Goal: Task Accomplishment & Management: Manage account settings

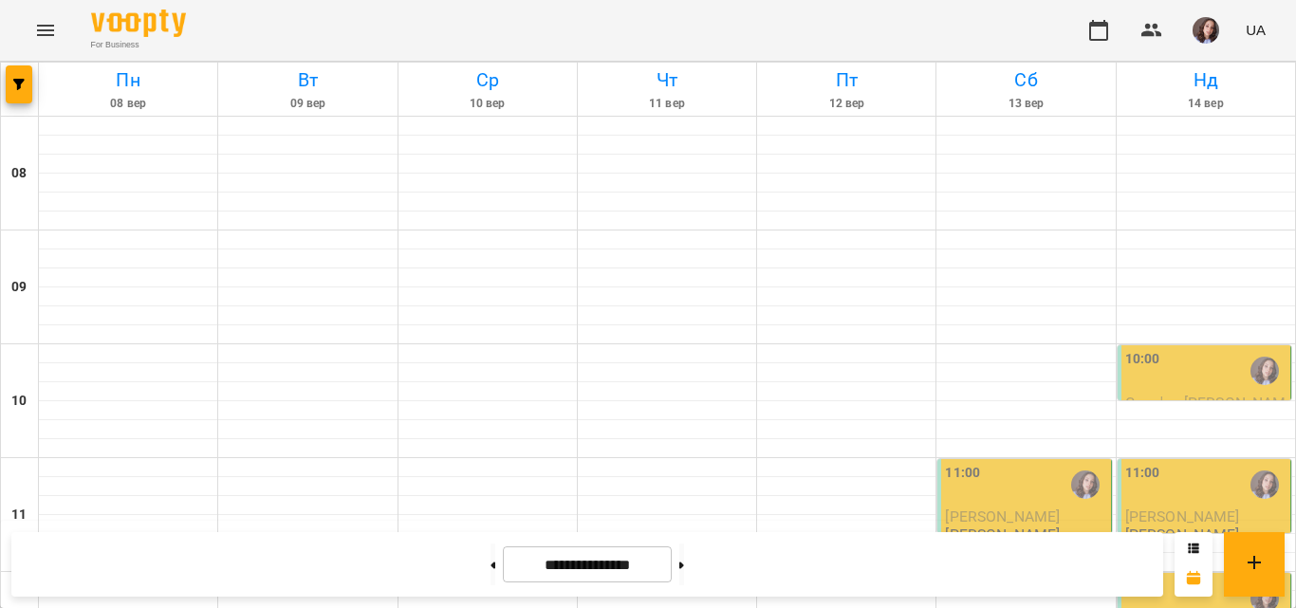
scroll to position [854, 0]
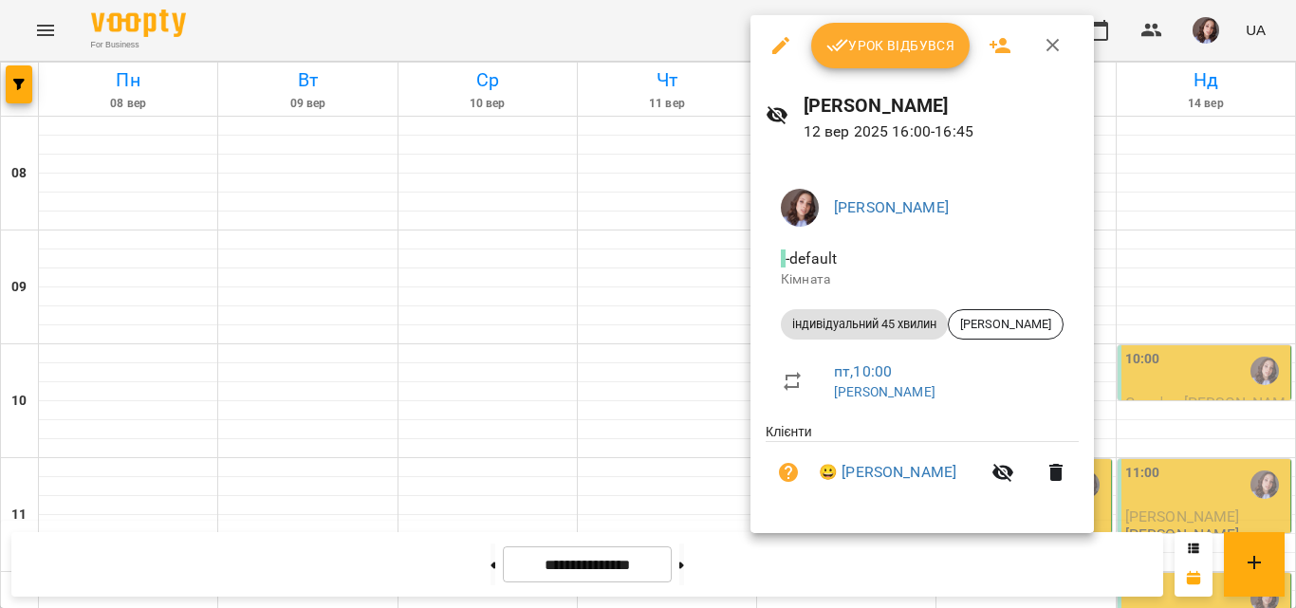
click at [687, 36] on div at bounding box center [648, 304] width 1296 height 608
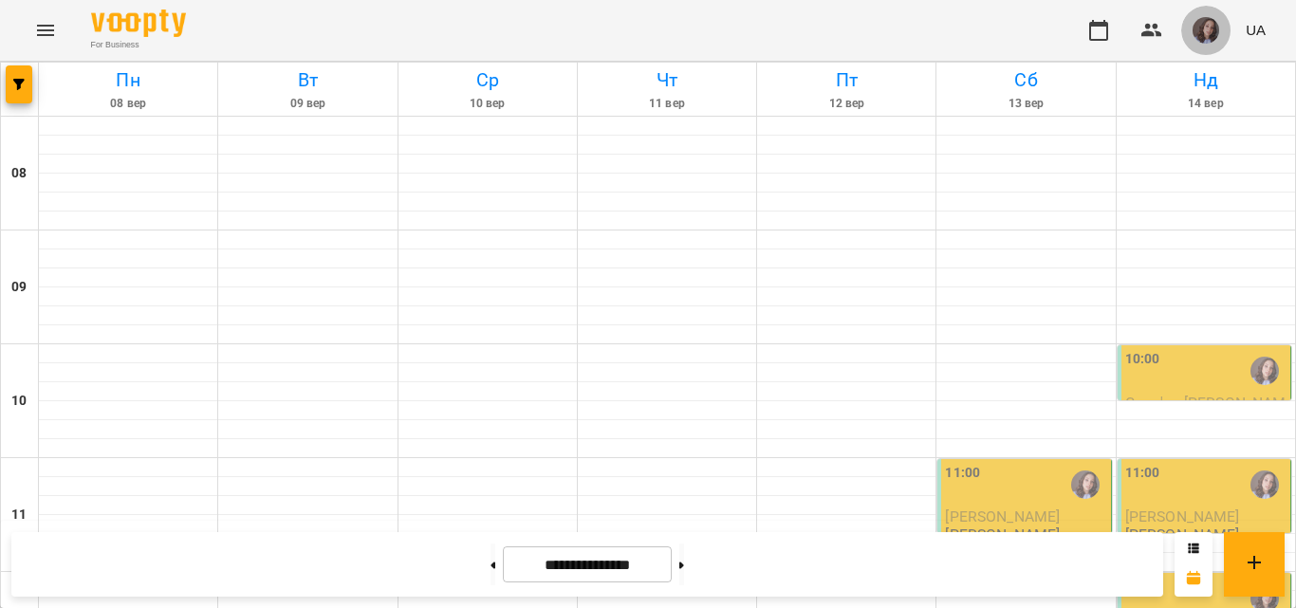
click at [1202, 28] on img "button" at bounding box center [1206, 30] width 27 height 27
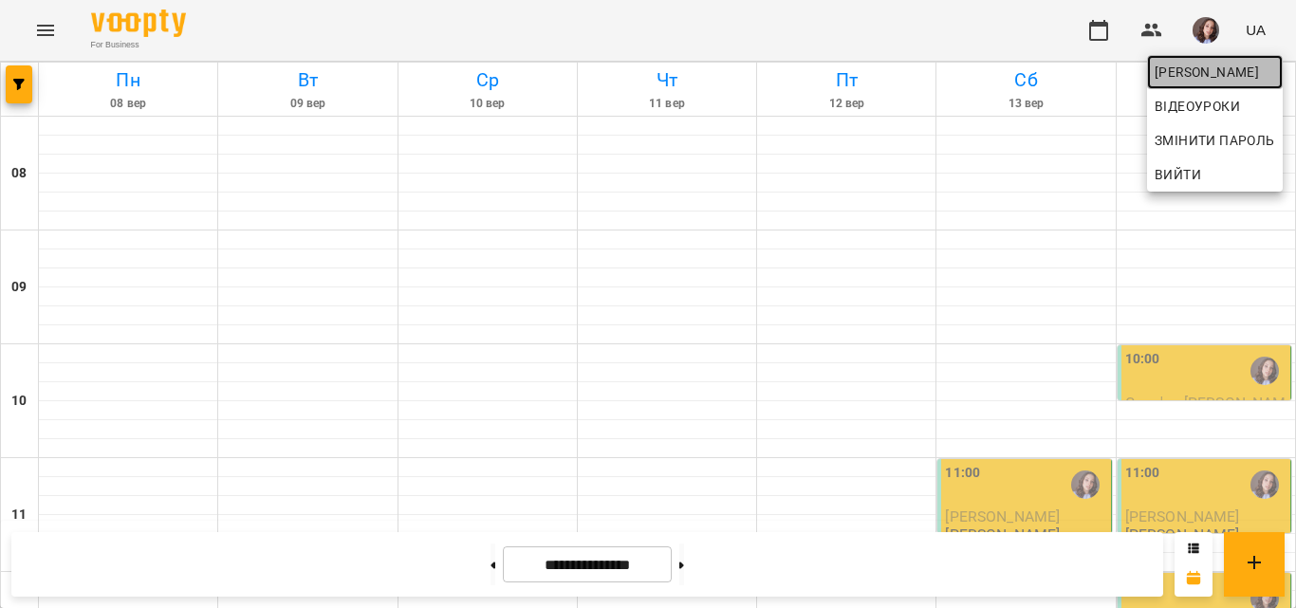
click at [1186, 61] on span "[PERSON_NAME]" at bounding box center [1215, 72] width 120 height 23
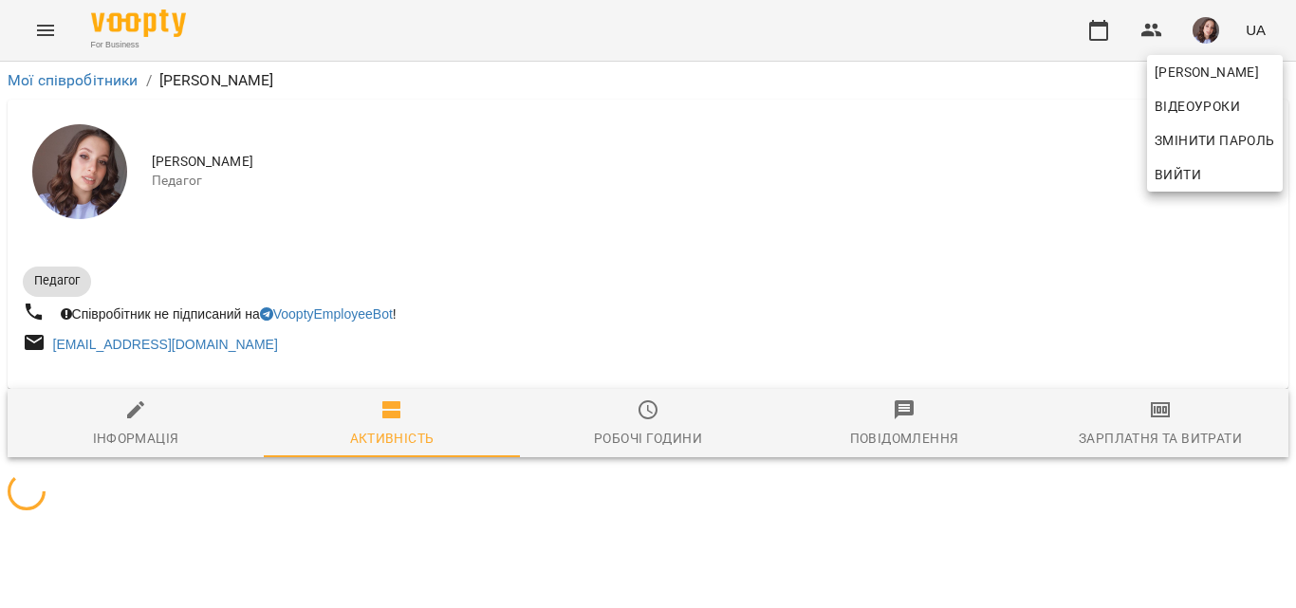
click at [1125, 422] on div at bounding box center [648, 304] width 1296 height 608
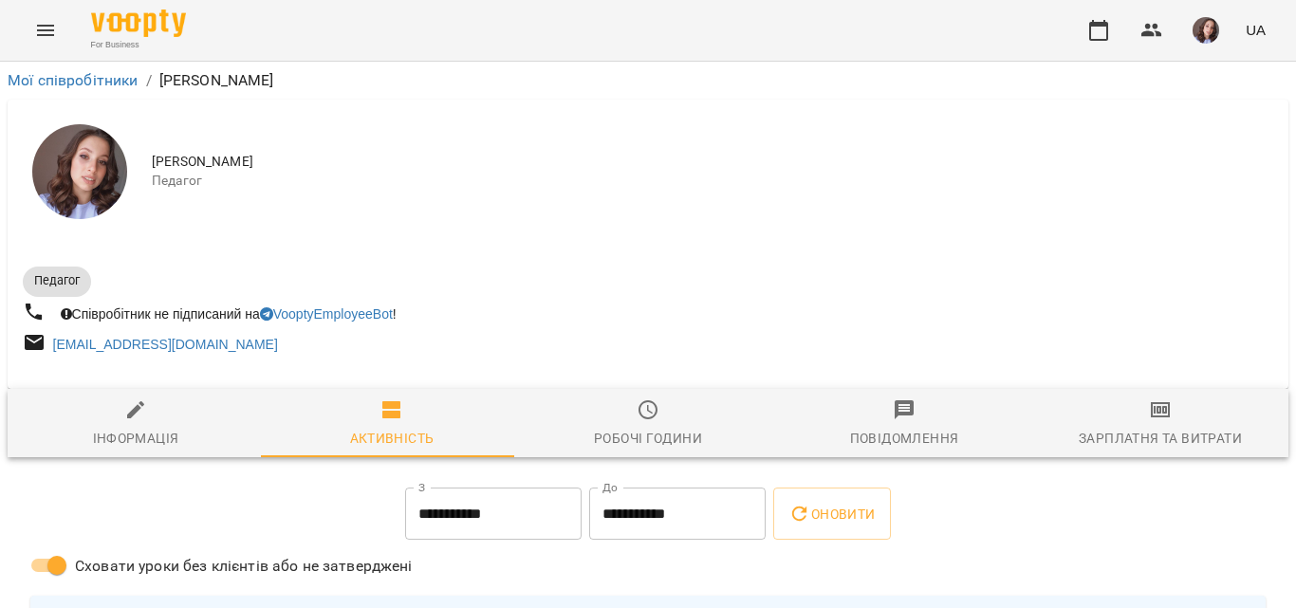
click at [1145, 429] on span "Зарплатня та Витрати" at bounding box center [1160, 423] width 233 height 51
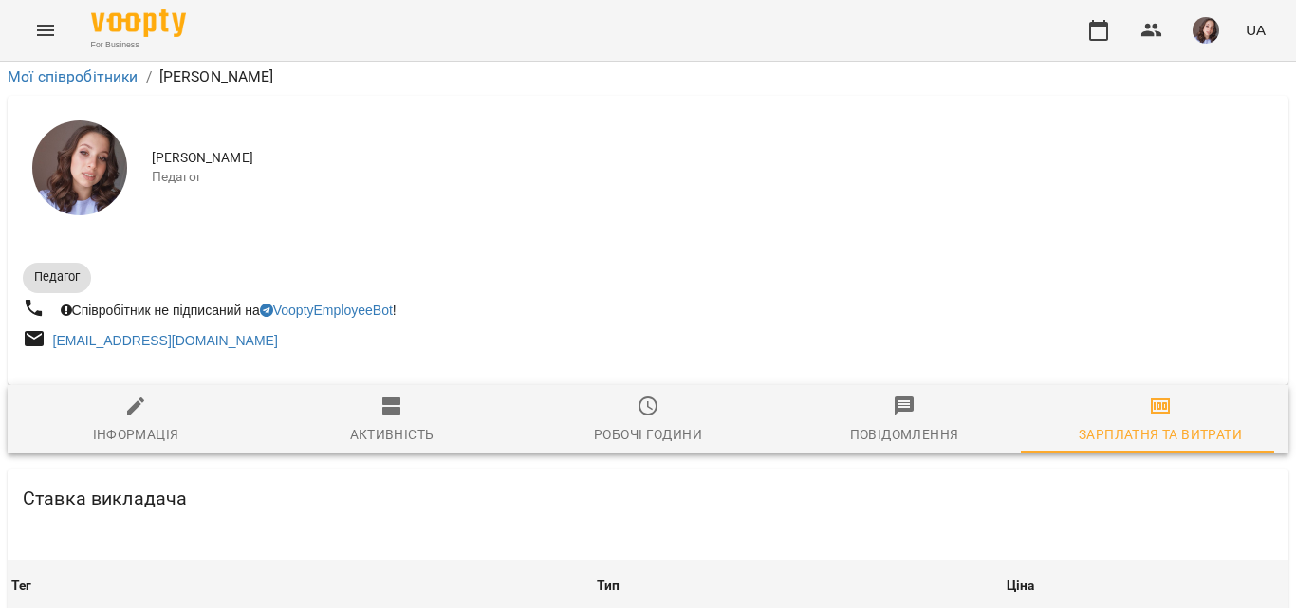
scroll to position [1138, 0]
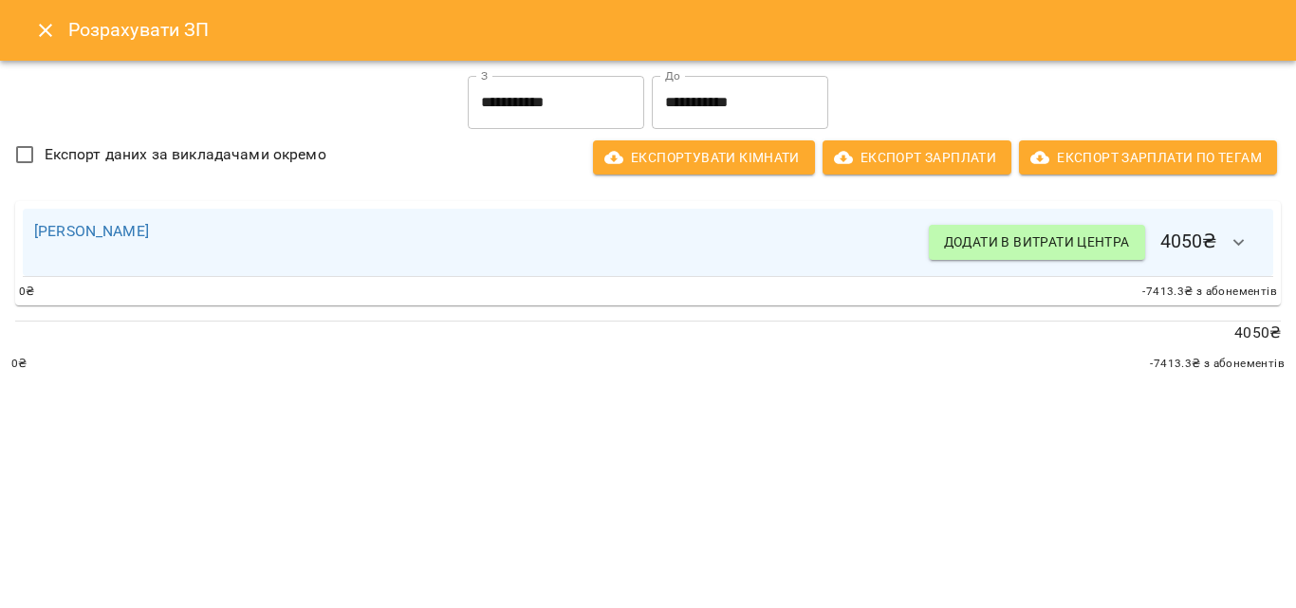
click at [50, 29] on icon "Close" at bounding box center [45, 30] width 23 height 23
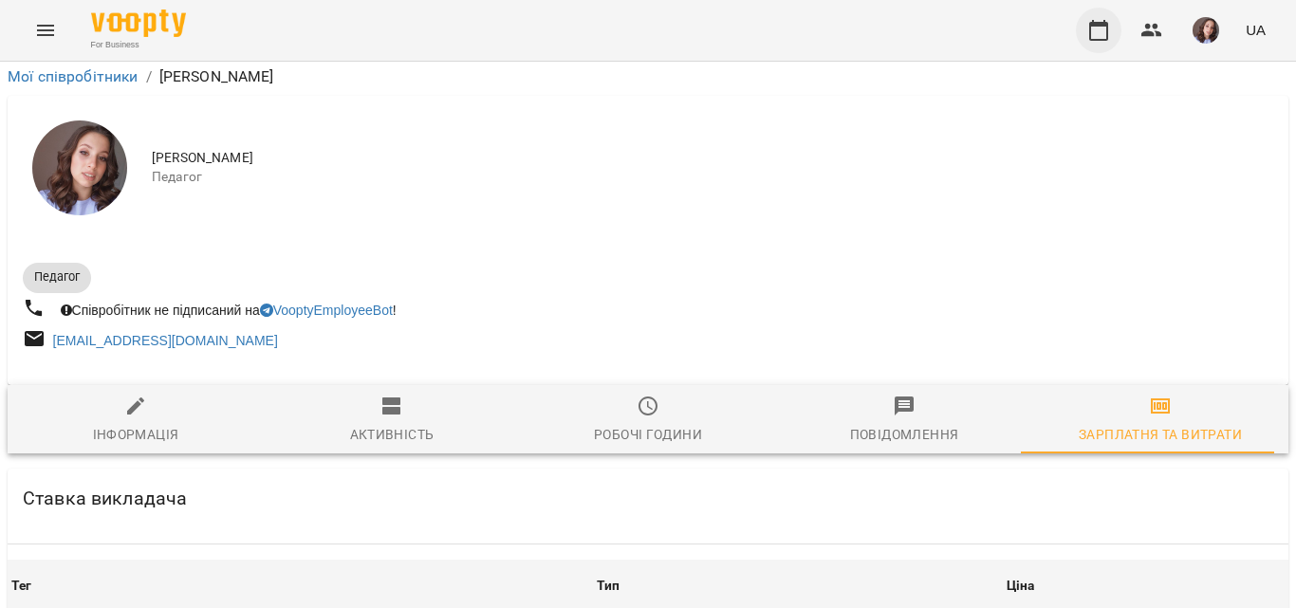
click at [1096, 28] on icon "button" at bounding box center [1098, 30] width 23 height 23
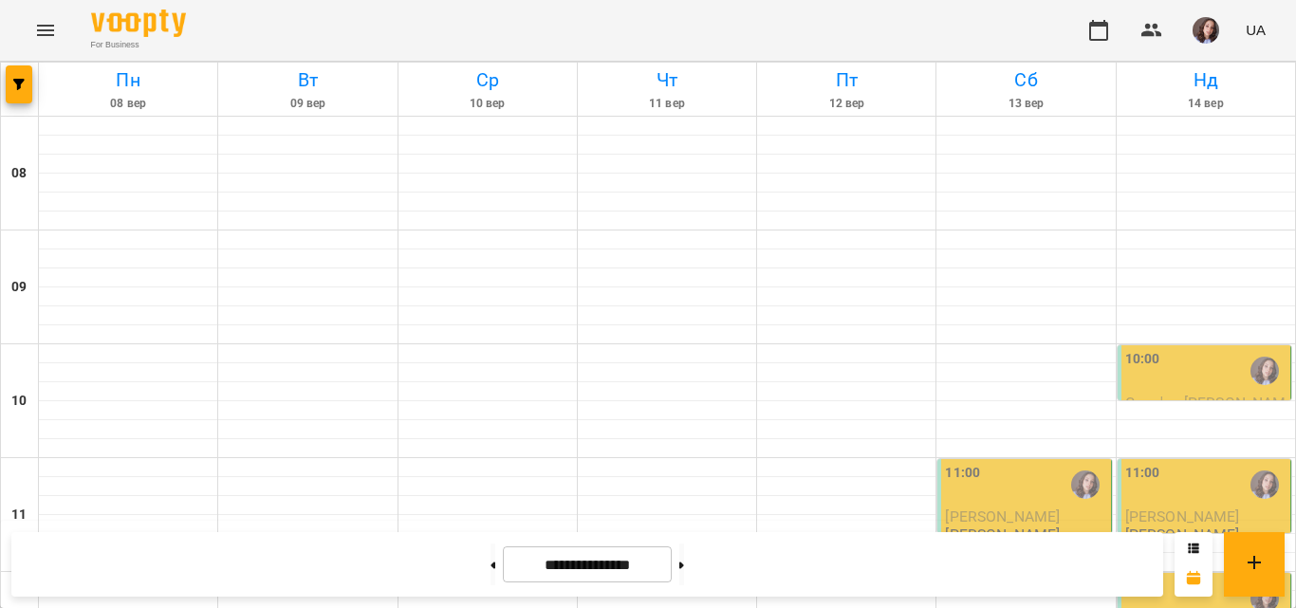
scroll to position [713, 0]
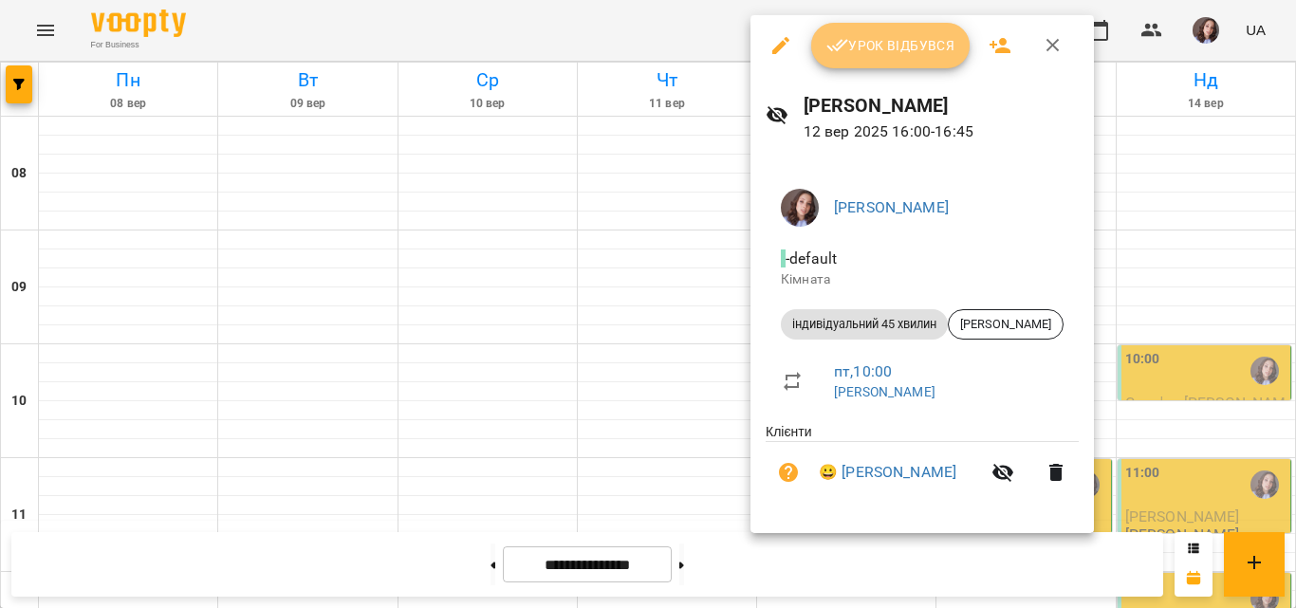
click at [862, 42] on span "Урок відбувся" at bounding box center [890, 45] width 129 height 23
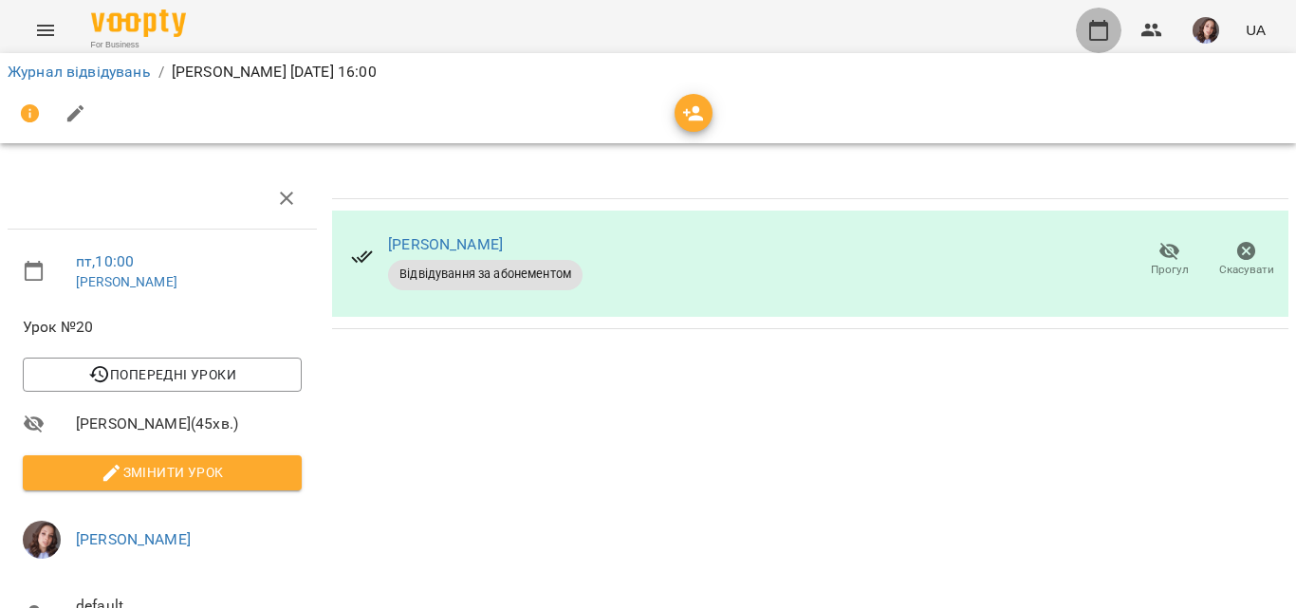
click at [1101, 37] on icon "button" at bounding box center [1098, 30] width 23 height 23
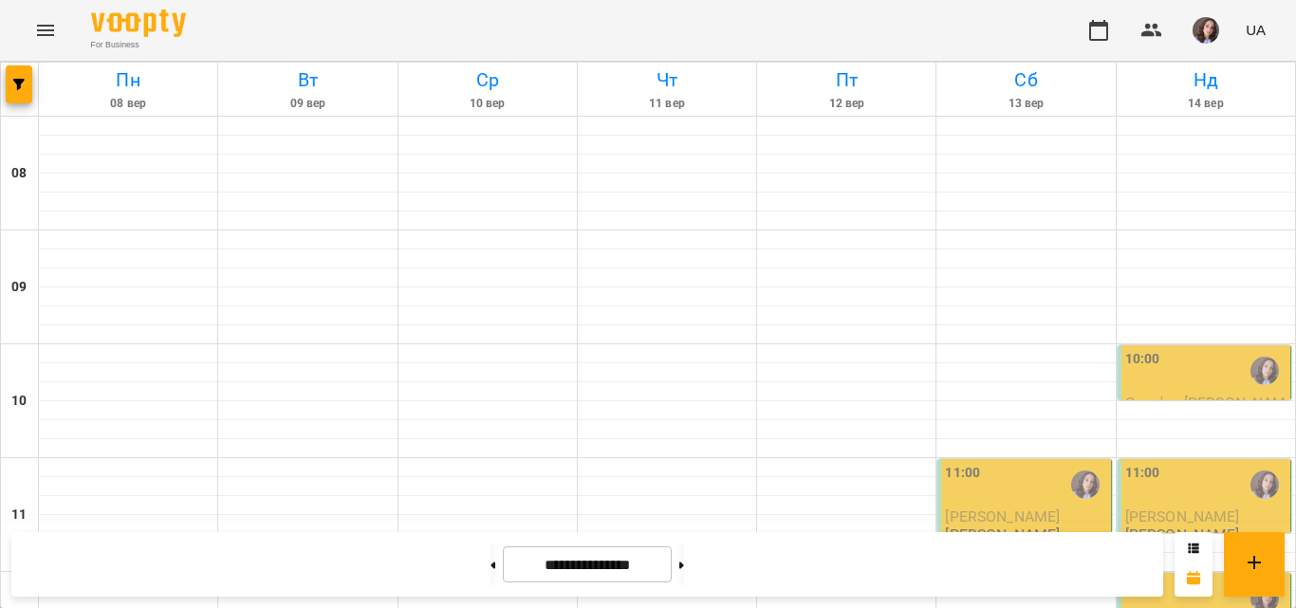
scroll to position [949, 0]
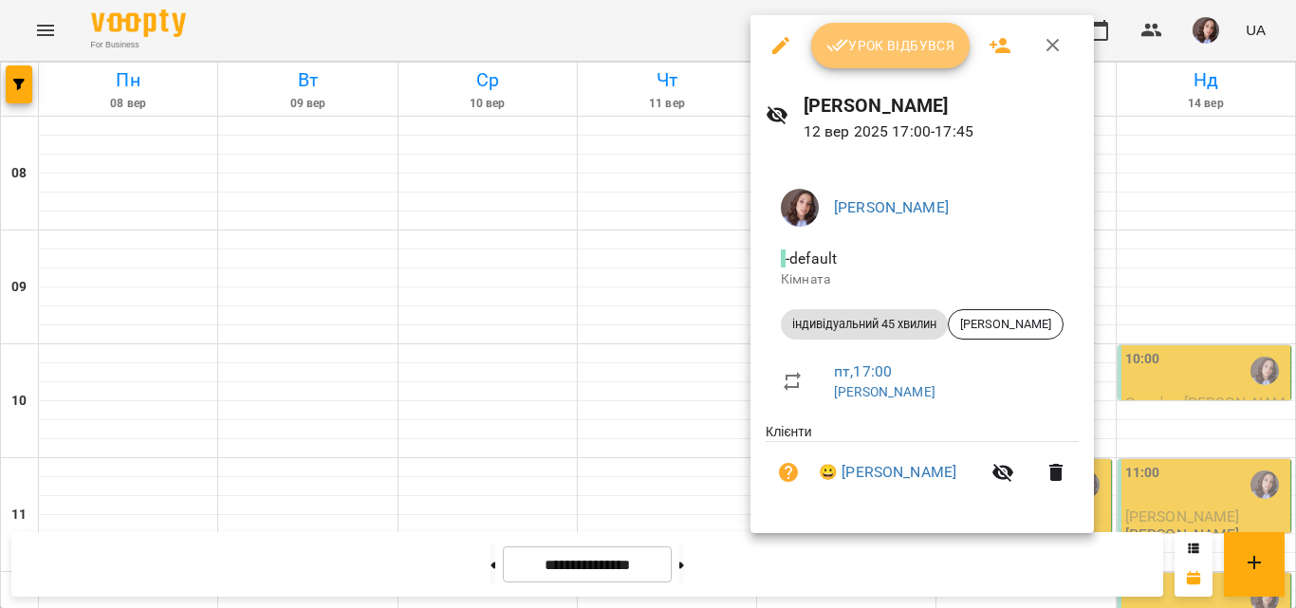
click at [935, 39] on span "Урок відбувся" at bounding box center [890, 45] width 129 height 23
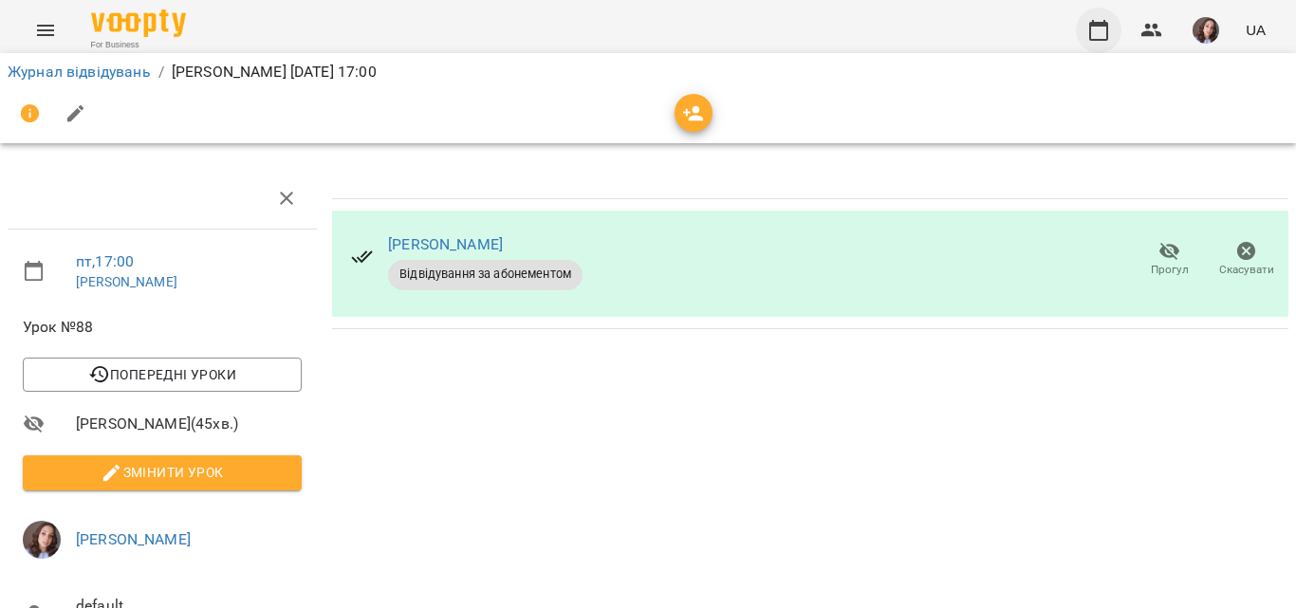
click at [1103, 48] on button "button" at bounding box center [1099, 31] width 46 height 46
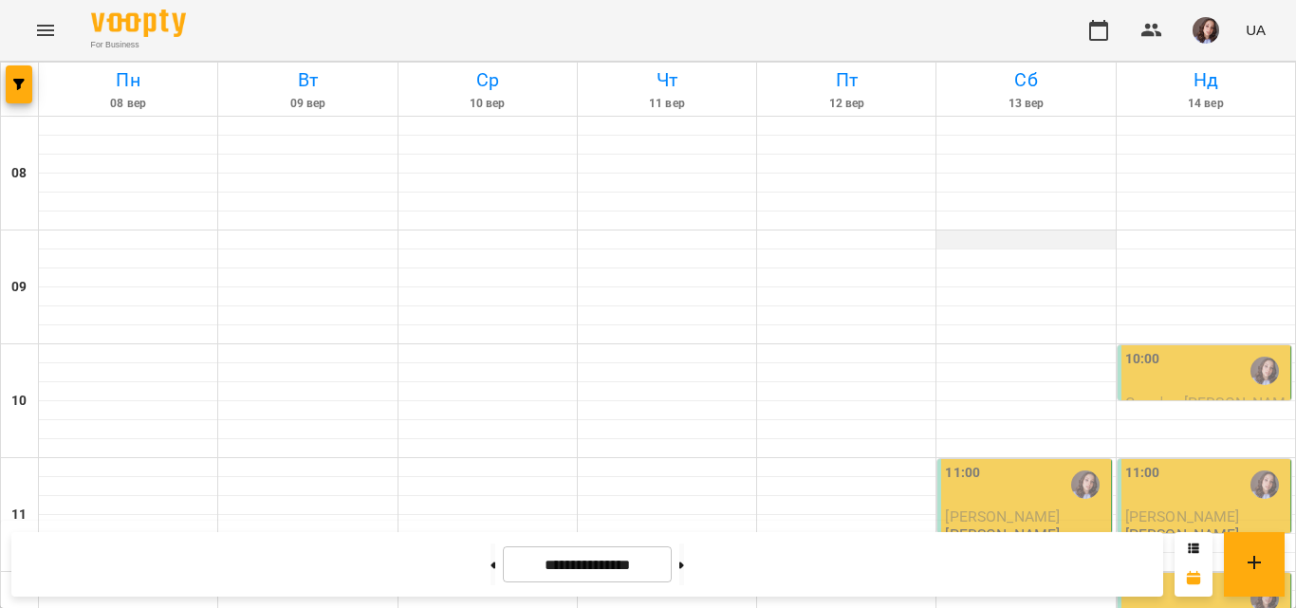
scroll to position [1044, 0]
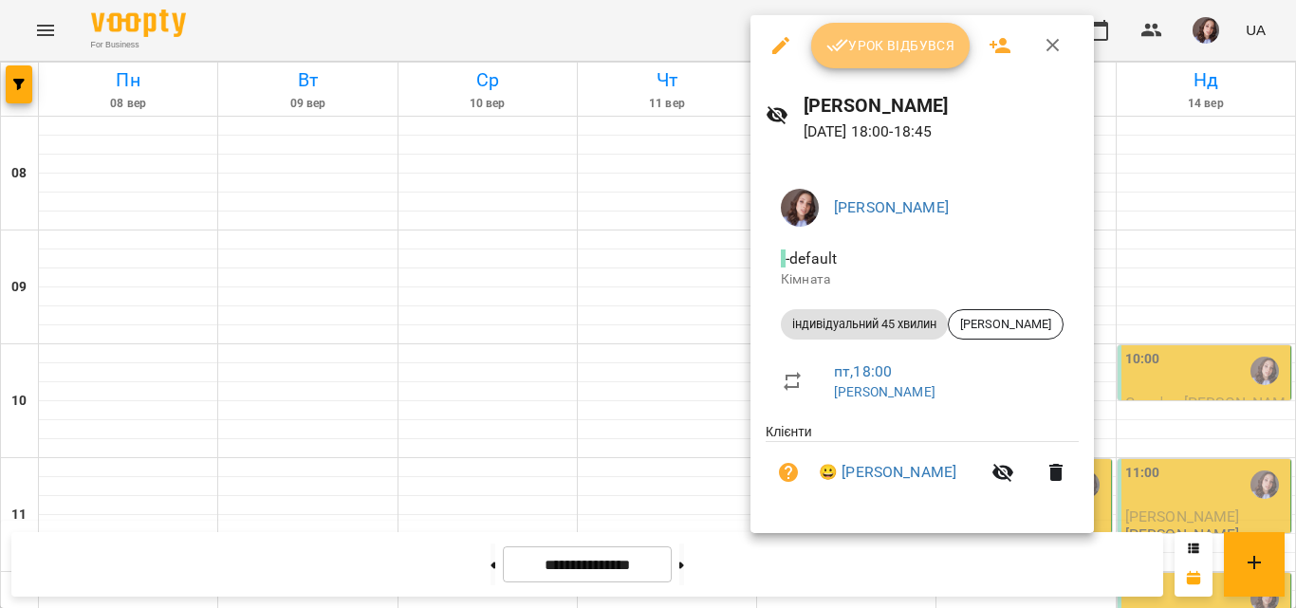
click at [866, 42] on span "Урок відбувся" at bounding box center [890, 45] width 129 height 23
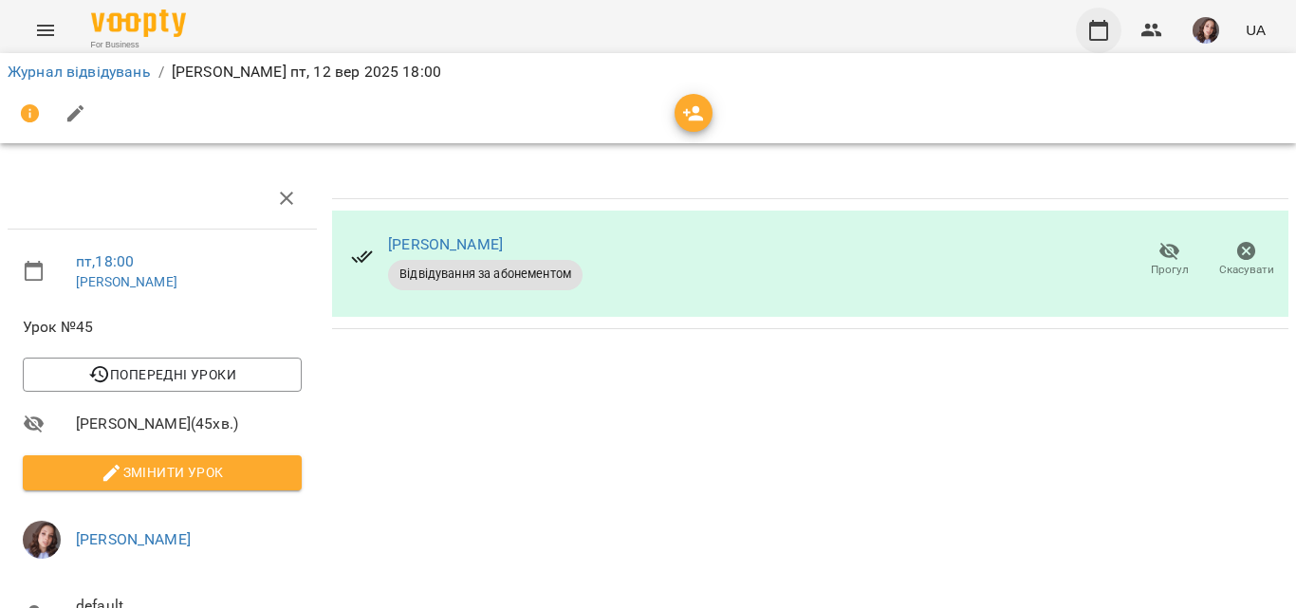
click at [1095, 46] on button "button" at bounding box center [1099, 31] width 46 height 46
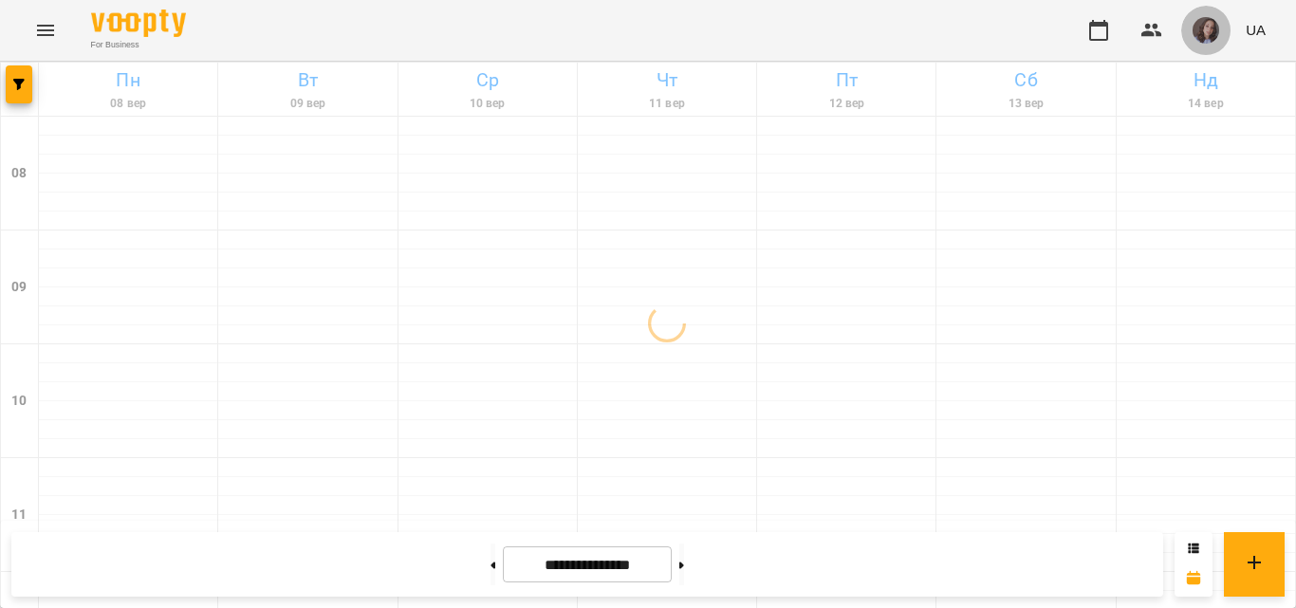
click at [1188, 36] on button "button" at bounding box center [1205, 30] width 49 height 49
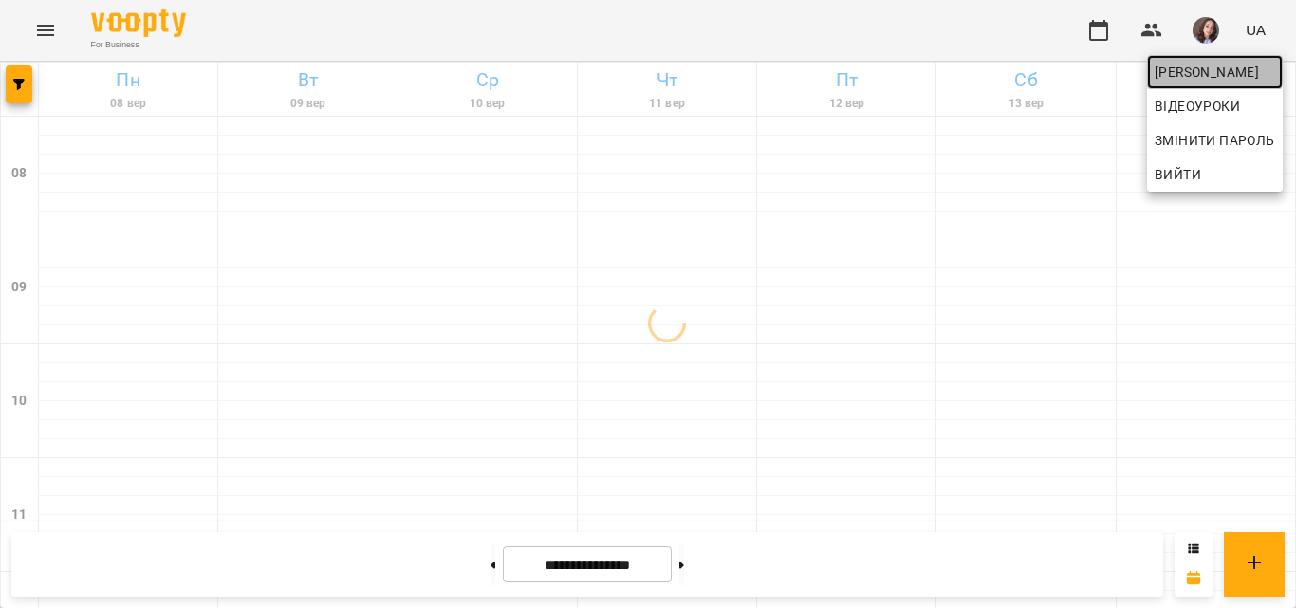
click at [1183, 69] on span "[PERSON_NAME]" at bounding box center [1215, 72] width 120 height 23
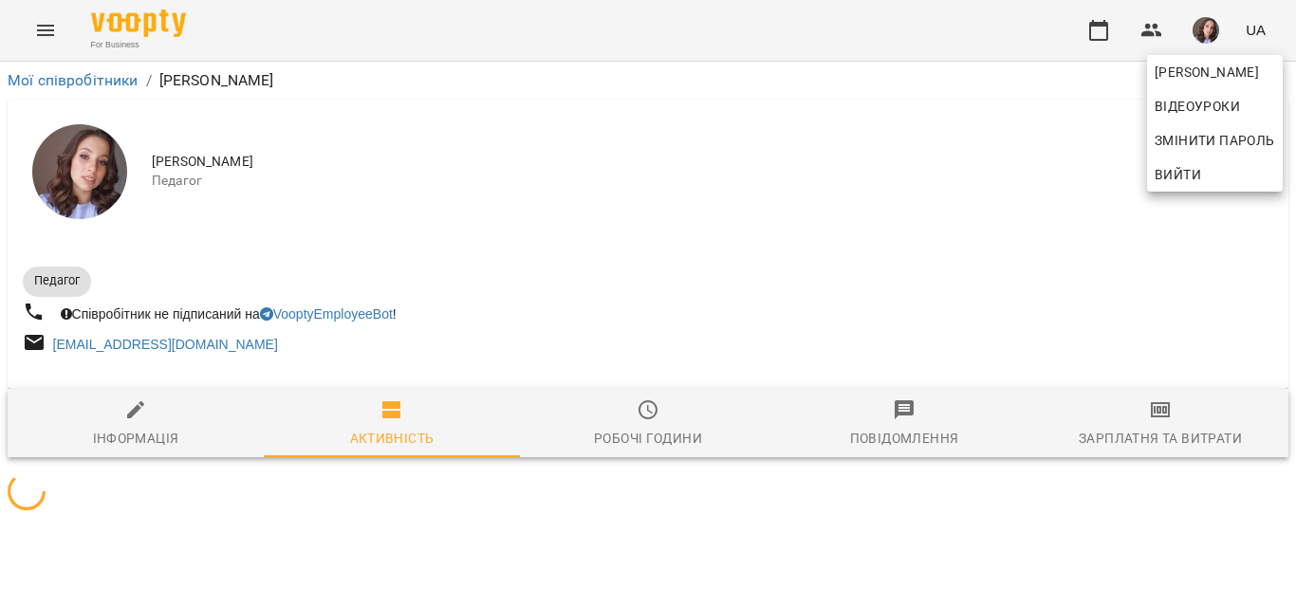
click at [1153, 417] on div at bounding box center [648, 304] width 1296 height 608
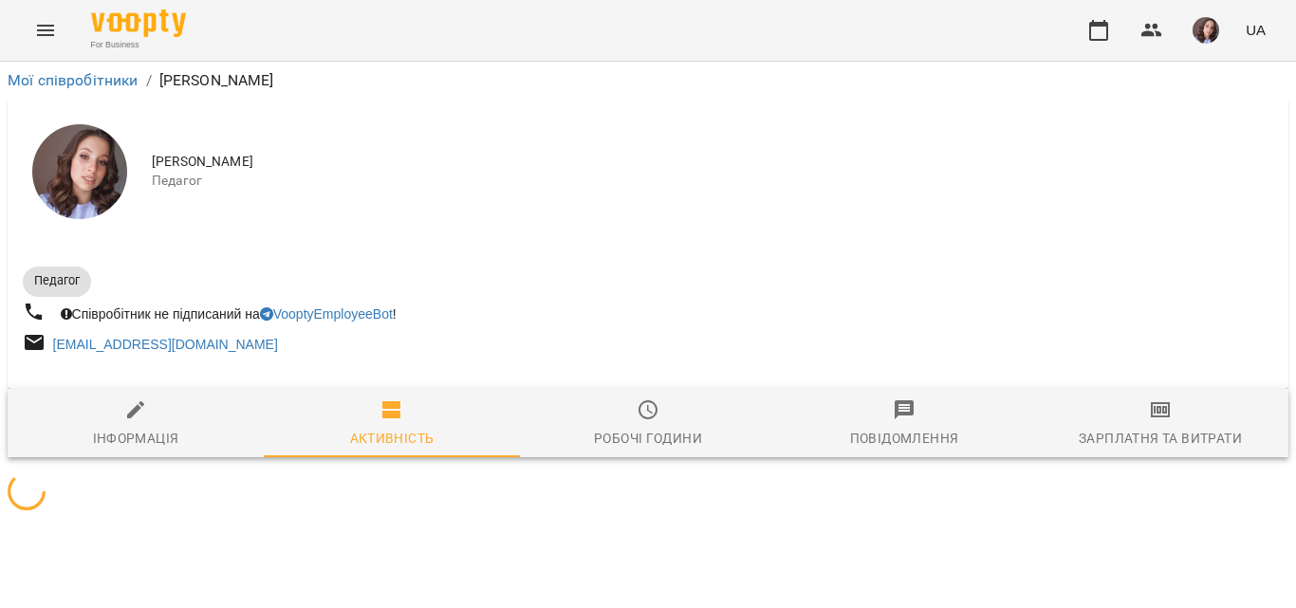
click at [1153, 417] on icon "button" at bounding box center [1160, 409] width 23 height 23
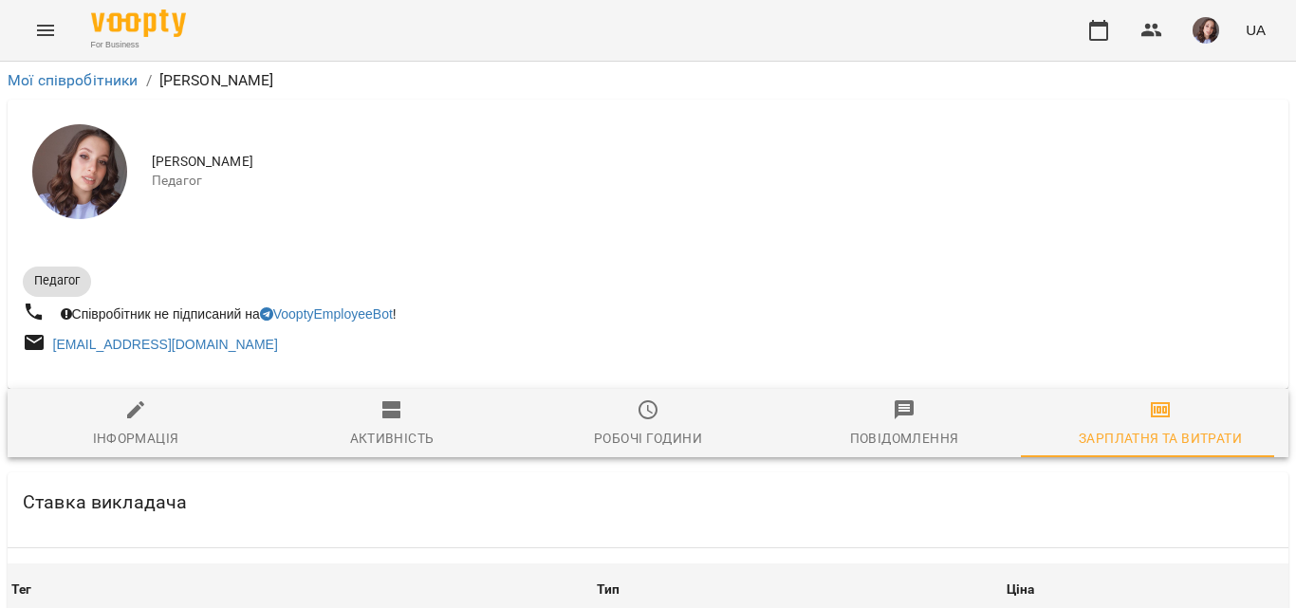
click at [1153, 417] on icon "button" at bounding box center [1160, 409] width 23 height 23
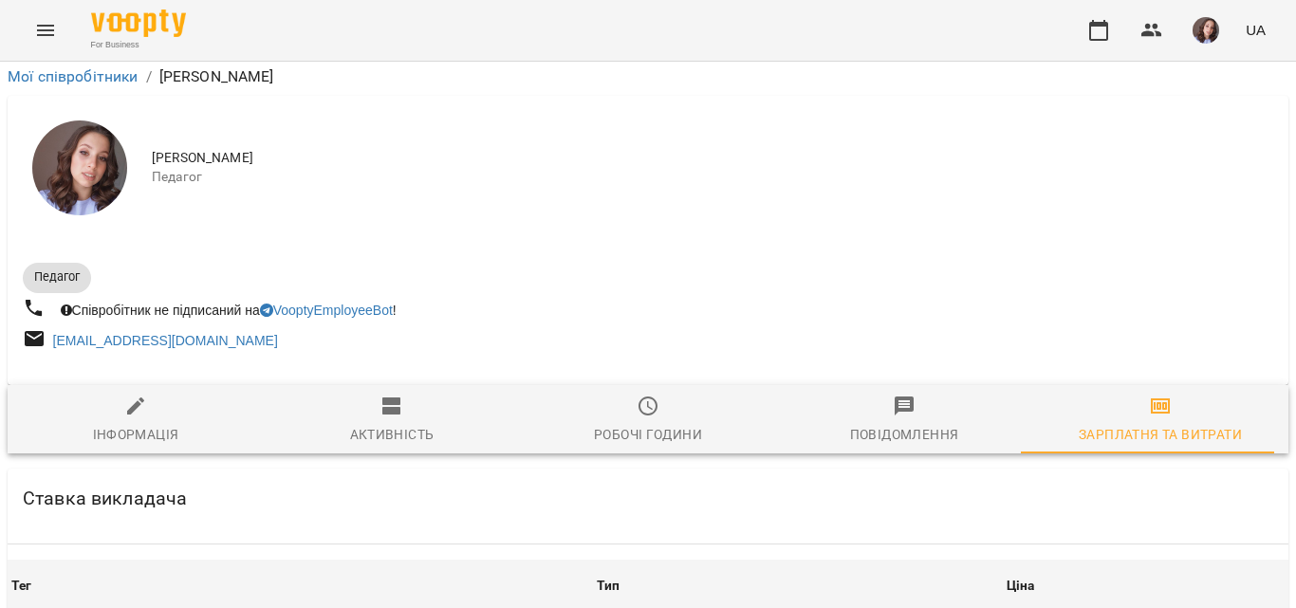
scroll to position [1138, 0]
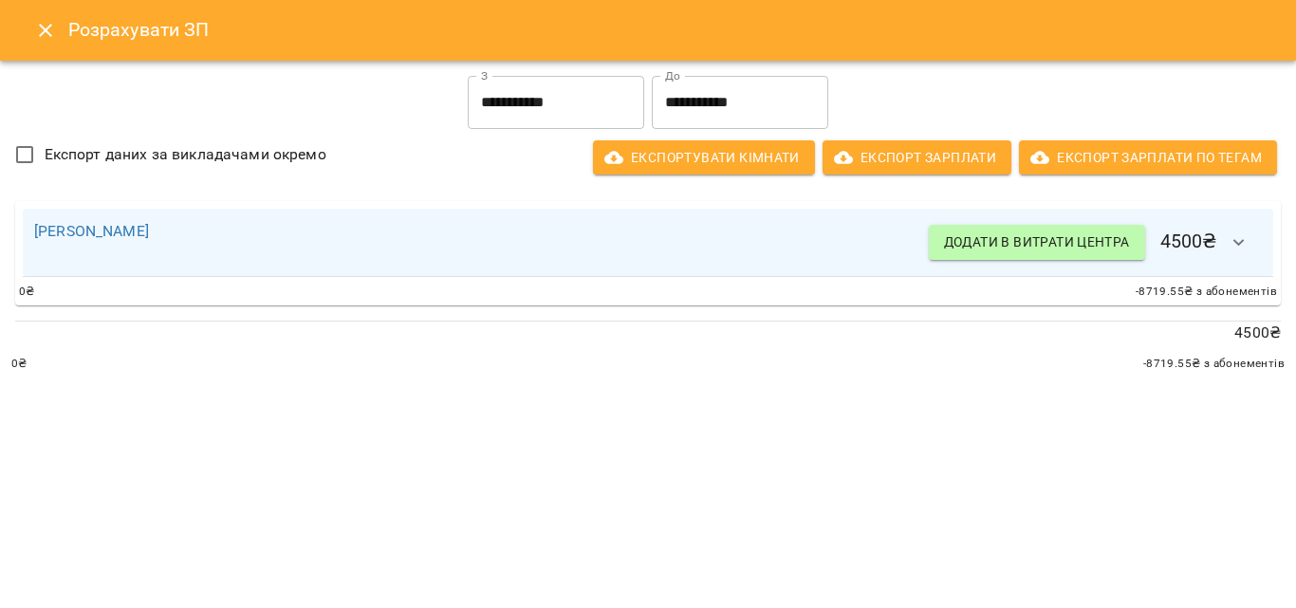
click at [593, 114] on input "**********" at bounding box center [556, 102] width 176 height 53
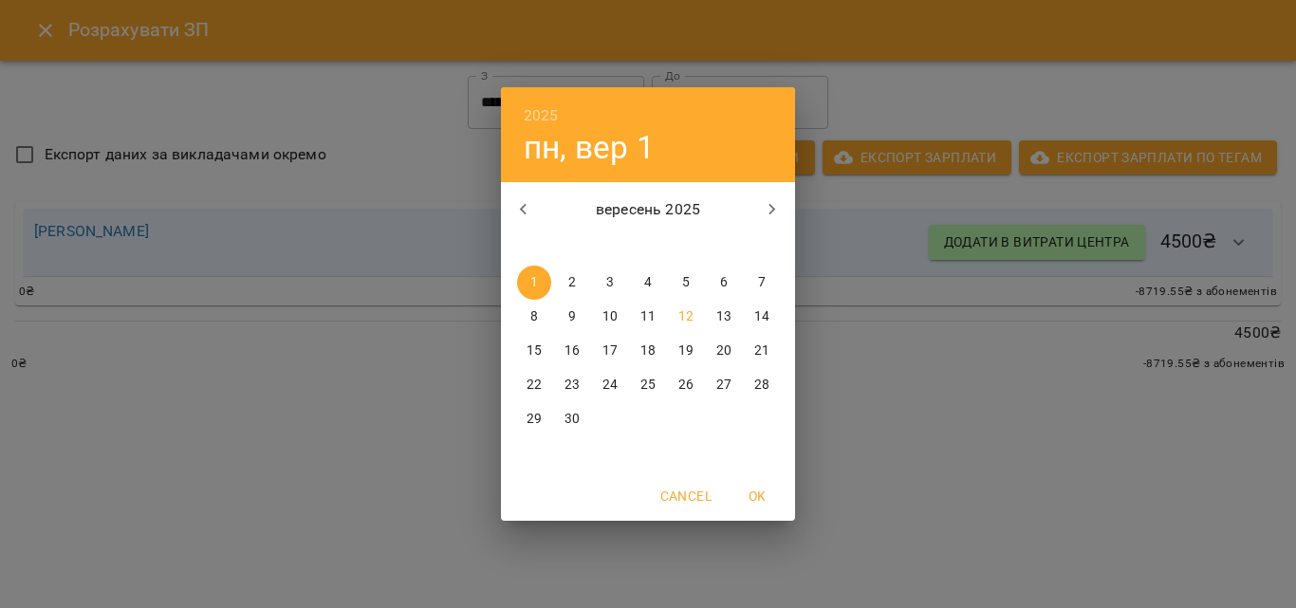
click at [686, 320] on p "12" at bounding box center [685, 316] width 15 height 19
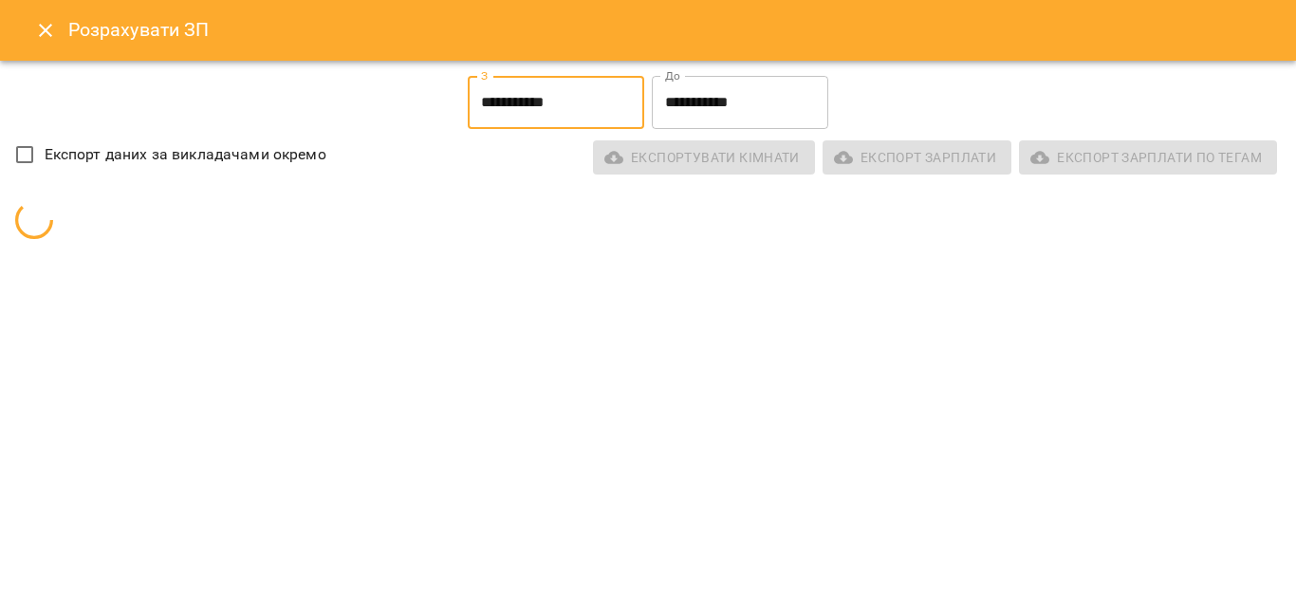
type input "**********"
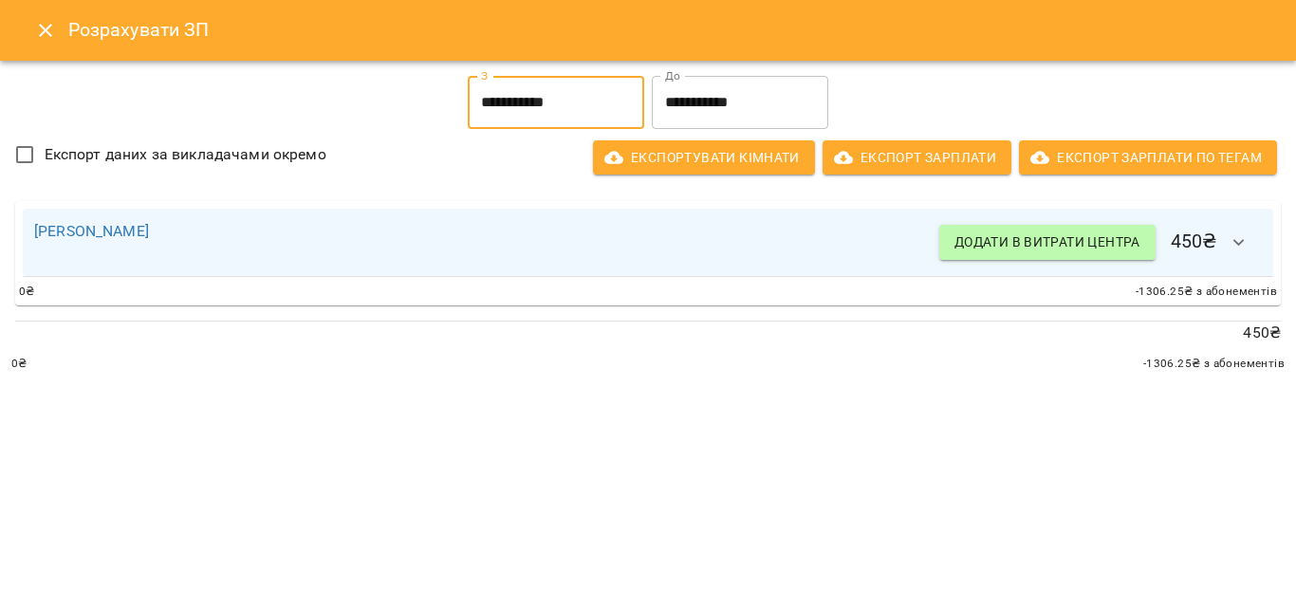
click at [53, 23] on icon "Close" at bounding box center [45, 30] width 23 height 23
